Goal: Find specific page/section: Find specific page/section

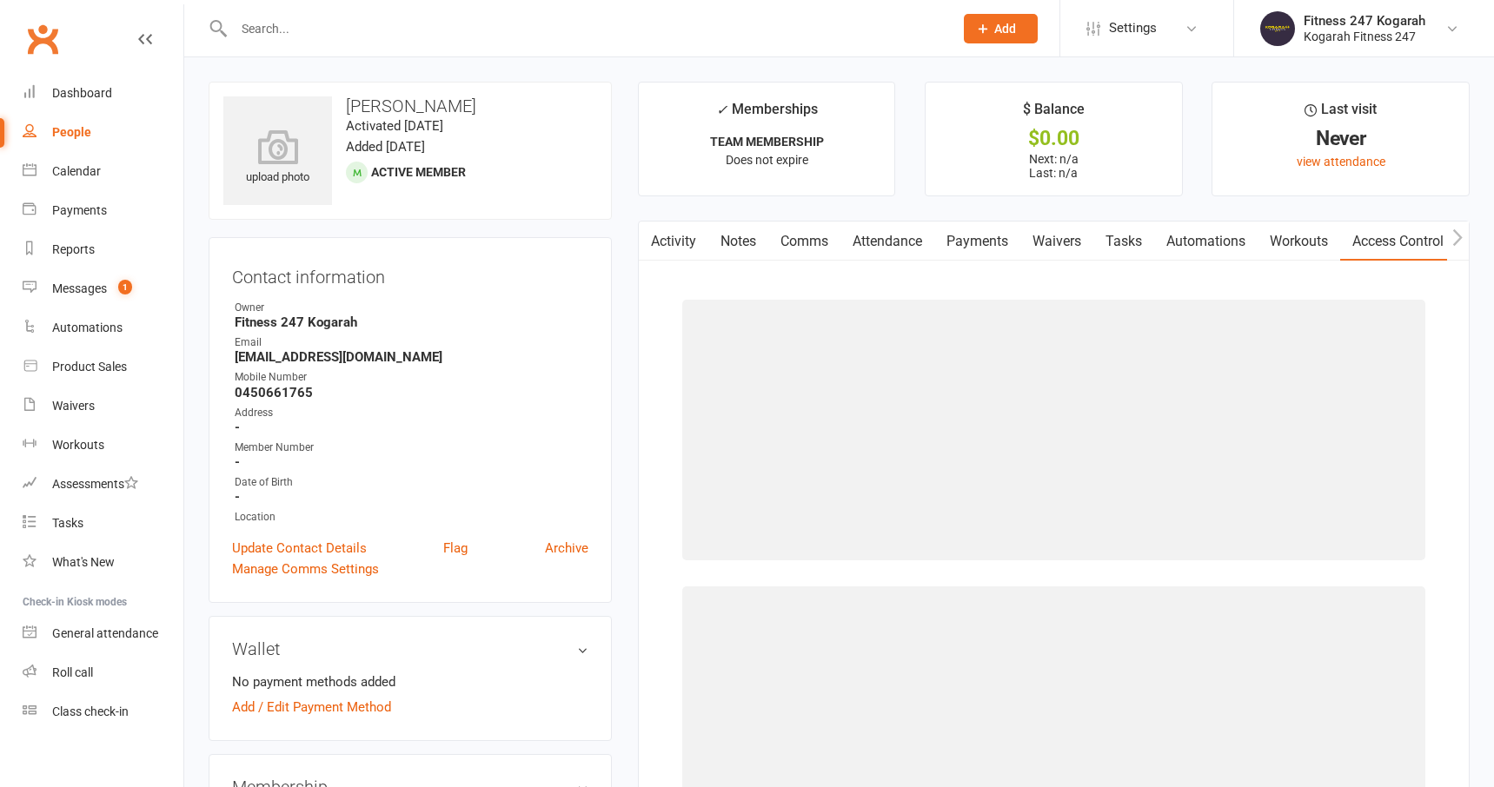
click at [362, 23] on input "text" at bounding box center [585, 29] width 713 height 24
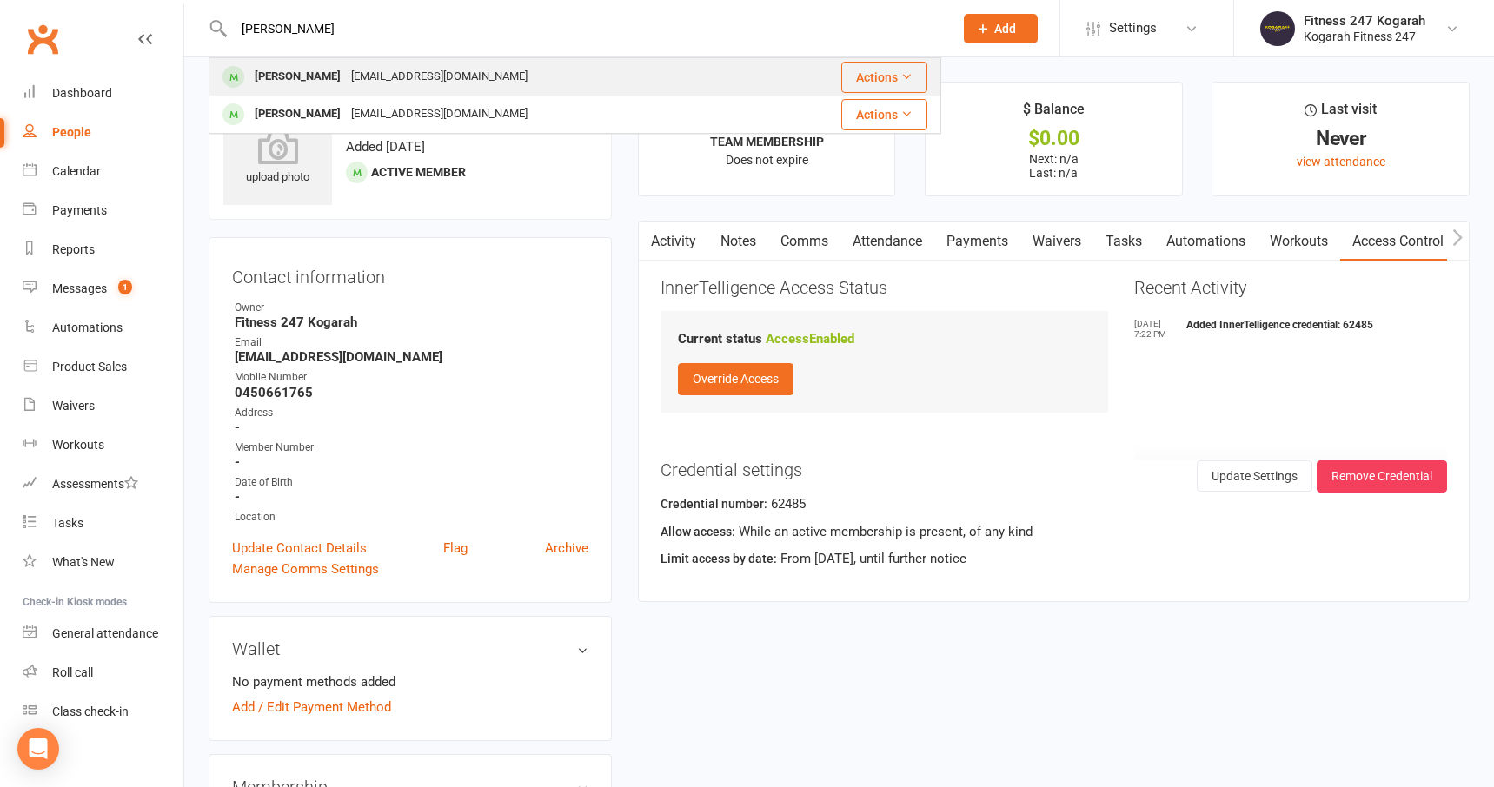
type input "[PERSON_NAME]"
click at [353, 81] on div "[EMAIL_ADDRESS][DOMAIN_NAME]" at bounding box center [439, 76] width 187 height 25
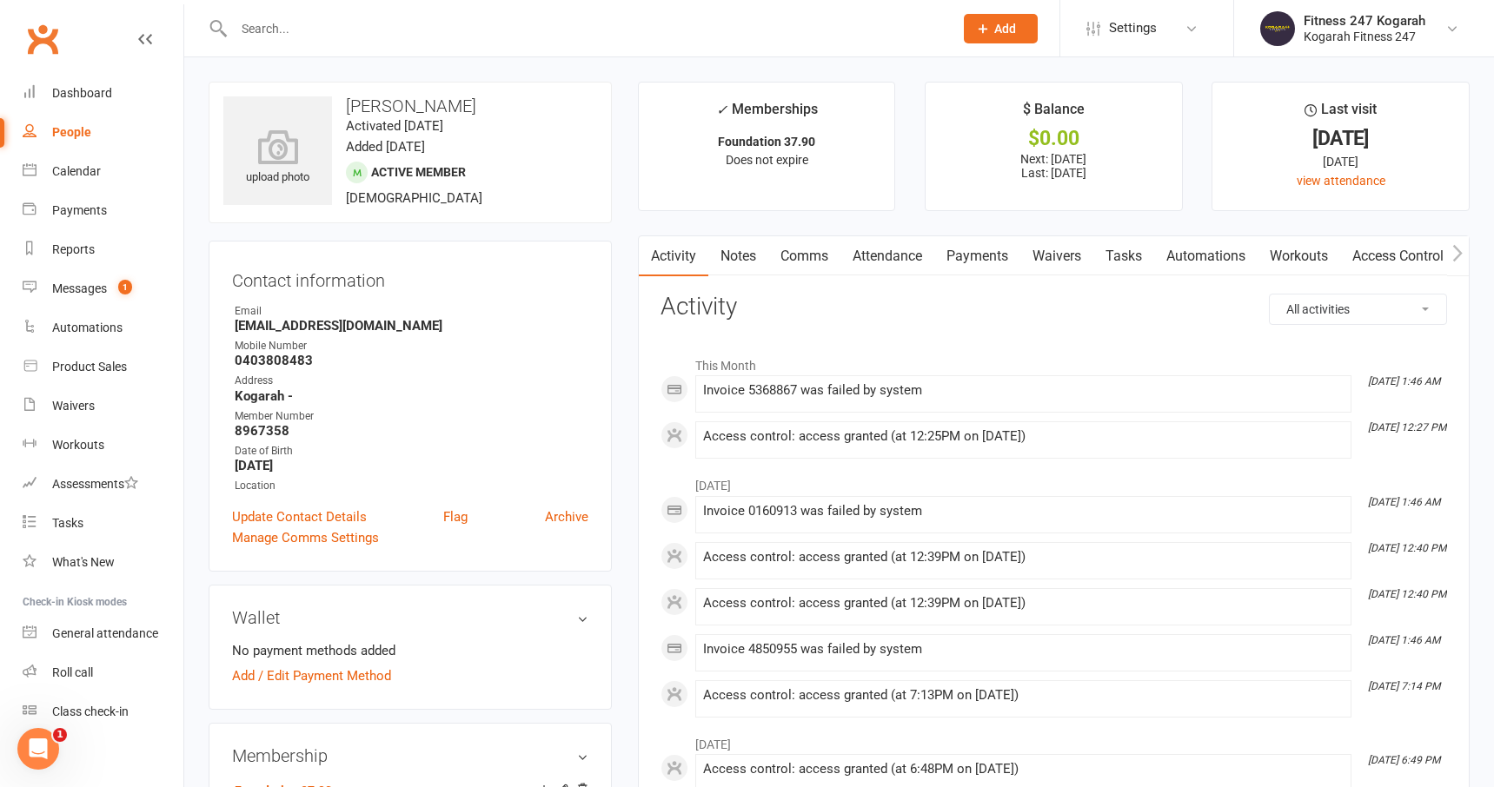
click at [303, 18] on input "text" at bounding box center [585, 29] width 713 height 24
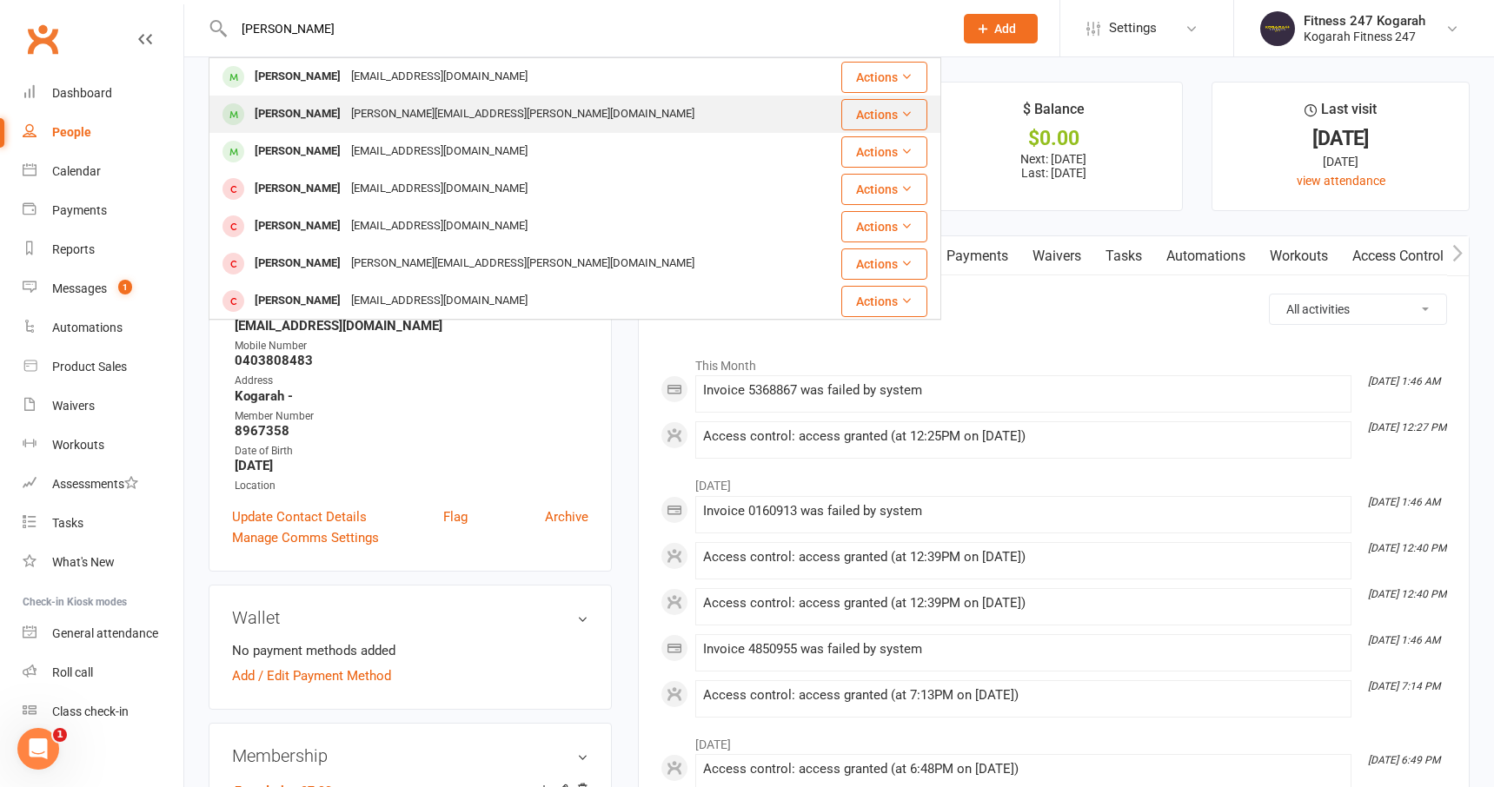
type input "[PERSON_NAME]"
click at [418, 123] on div "[PERSON_NAME][EMAIL_ADDRESS][PERSON_NAME][DOMAIN_NAME]" at bounding box center [523, 114] width 354 height 25
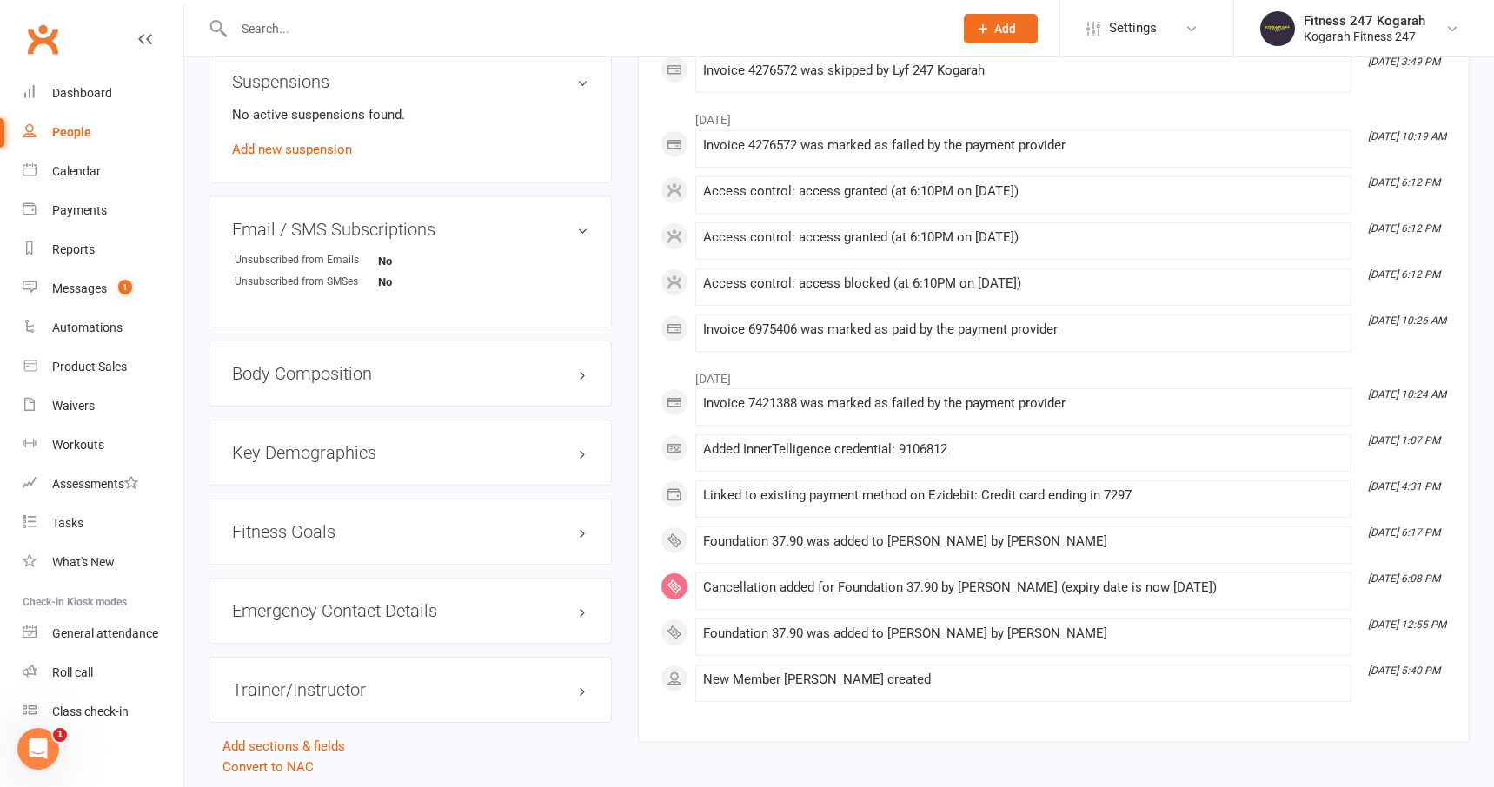
scroll to position [1106, 0]
